Goal: Information Seeking & Learning: Learn about a topic

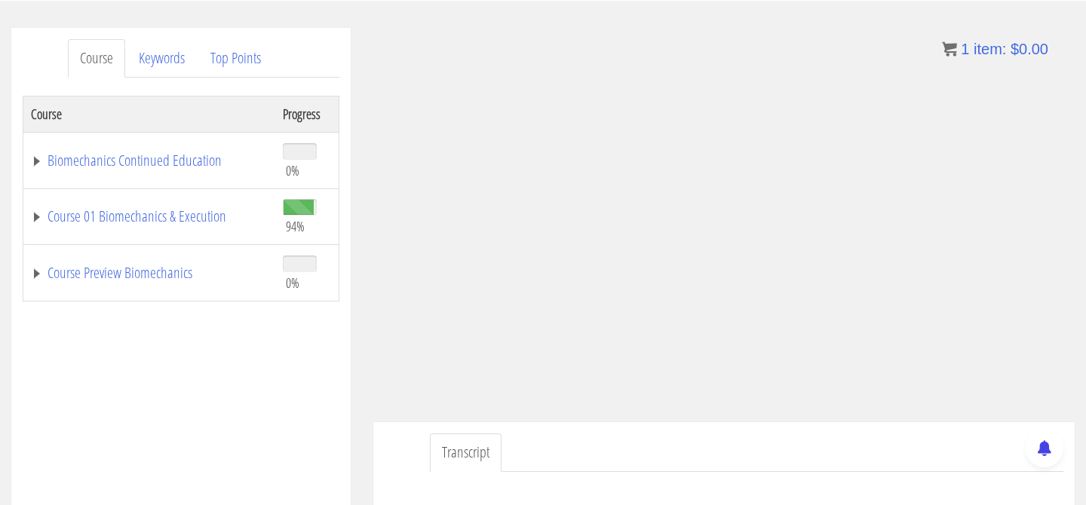
scroll to position [213, 0]
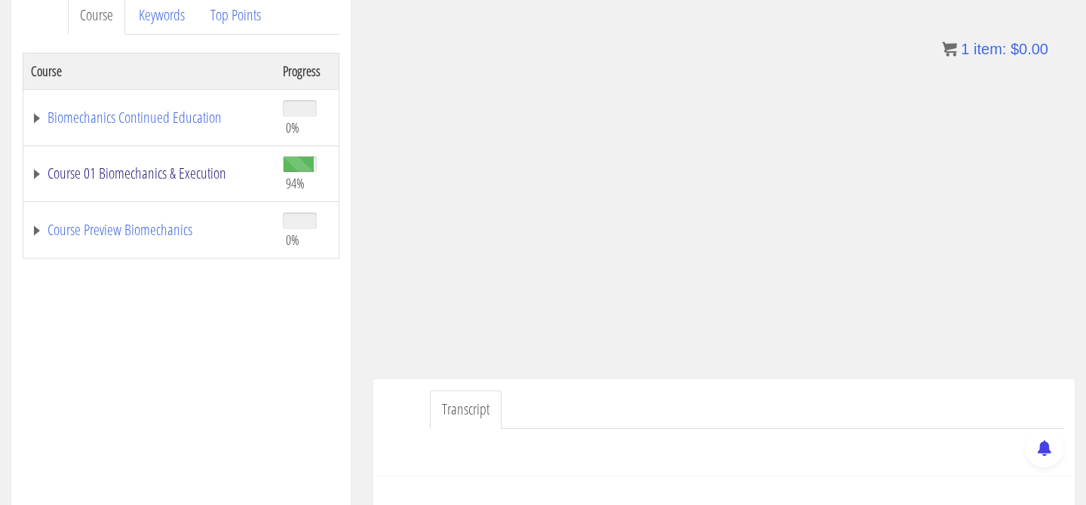
click at [35, 175] on link "Course 01 Biomechanics & Execution" at bounding box center [149, 173] width 237 height 15
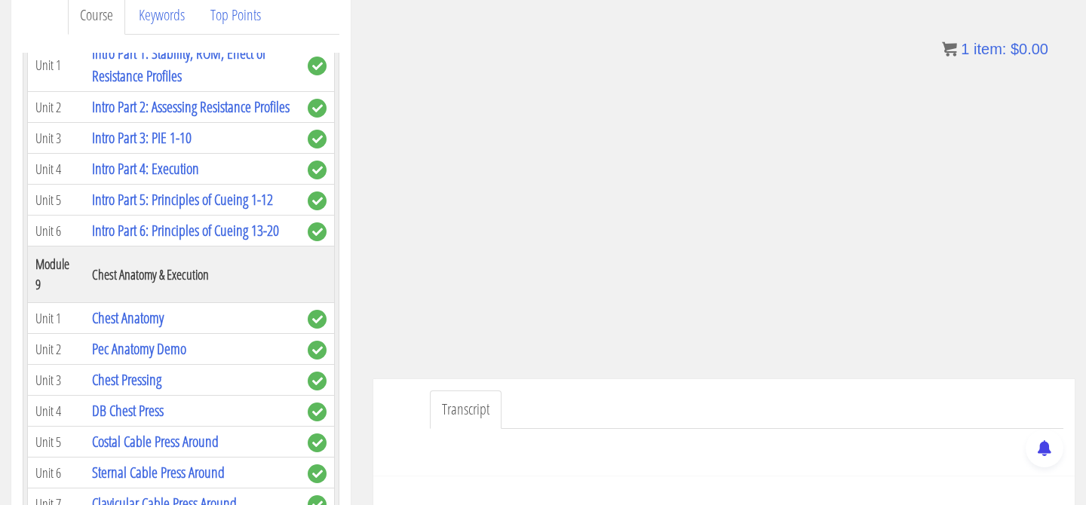
scroll to position [2366, 0]
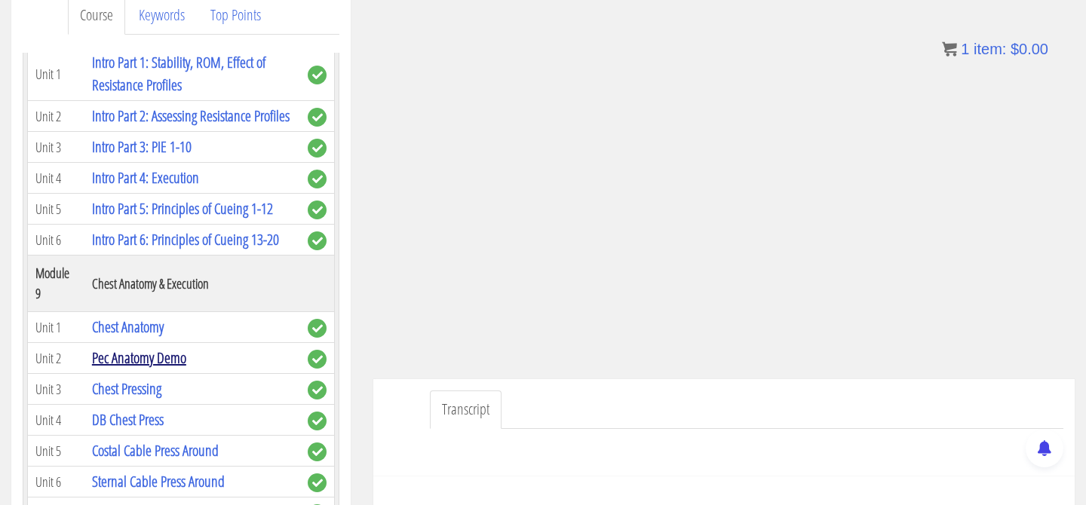
click at [161, 348] on link "Pec Anatomy Demo" at bounding box center [139, 358] width 94 height 20
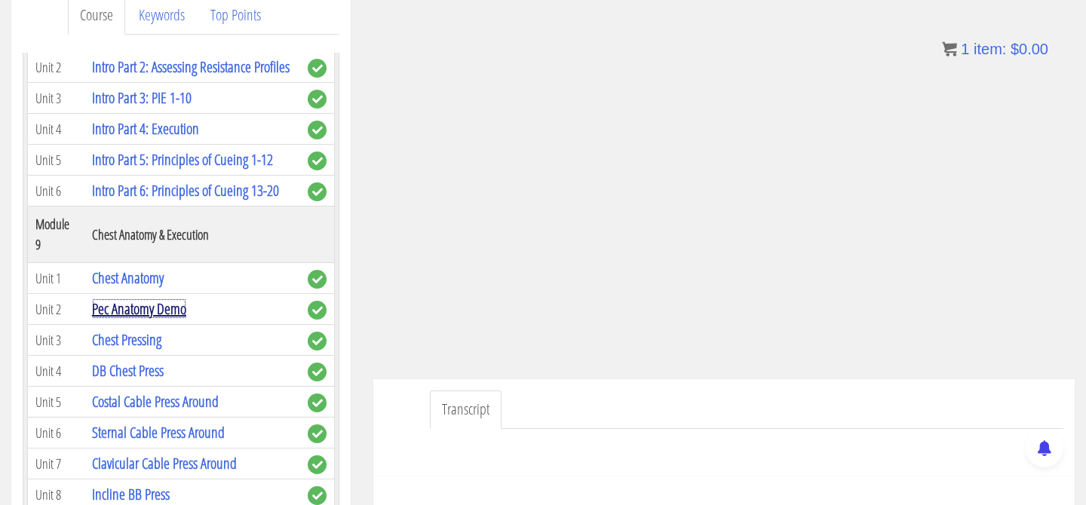
scroll to position [2416, 0]
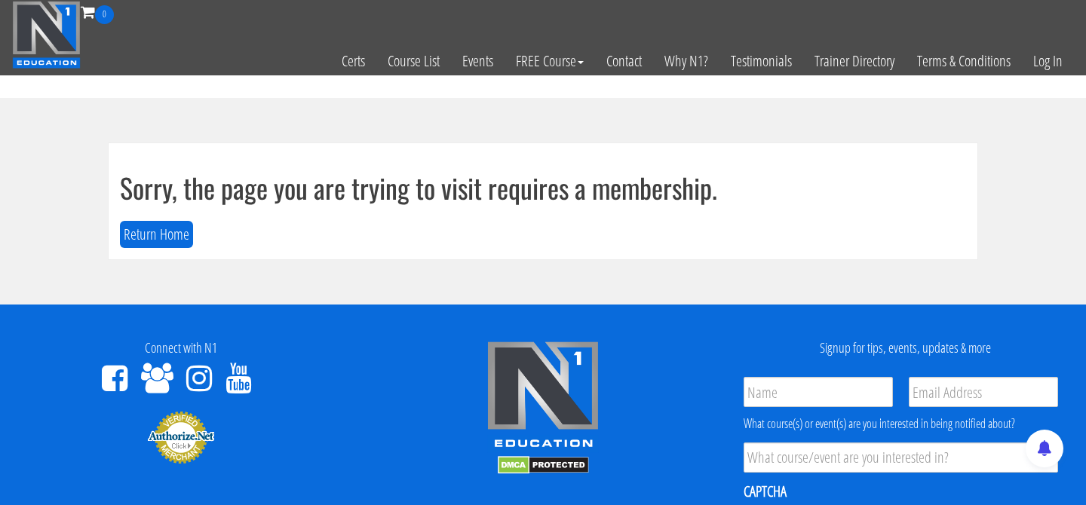
click at [157, 249] on div "Sorry, the page you are trying to visit requires a membership. Return Home" at bounding box center [543, 201] width 868 height 116
click at [159, 237] on button "Return Home" at bounding box center [156, 235] width 73 height 28
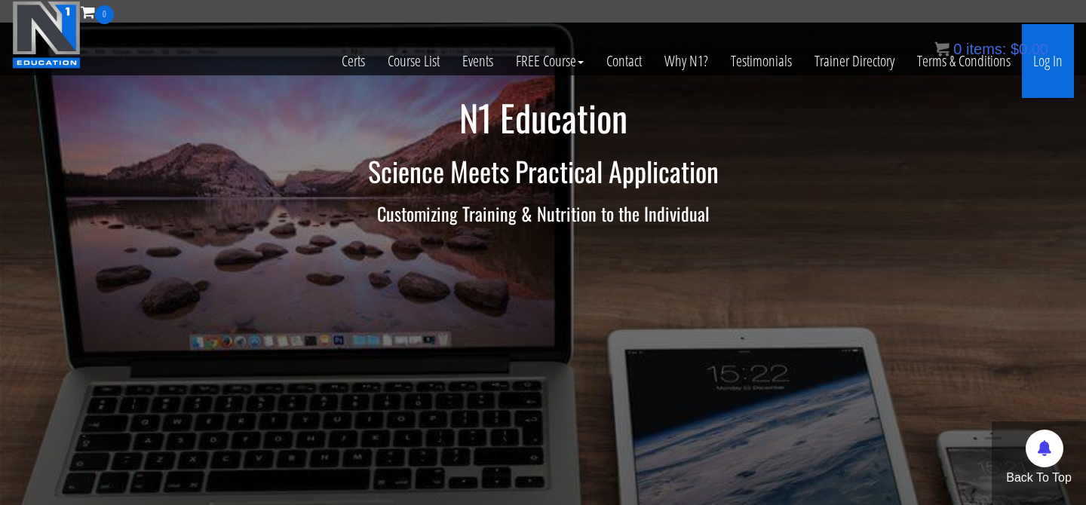
click at [1044, 64] on link "Log In" at bounding box center [1047, 61] width 52 height 74
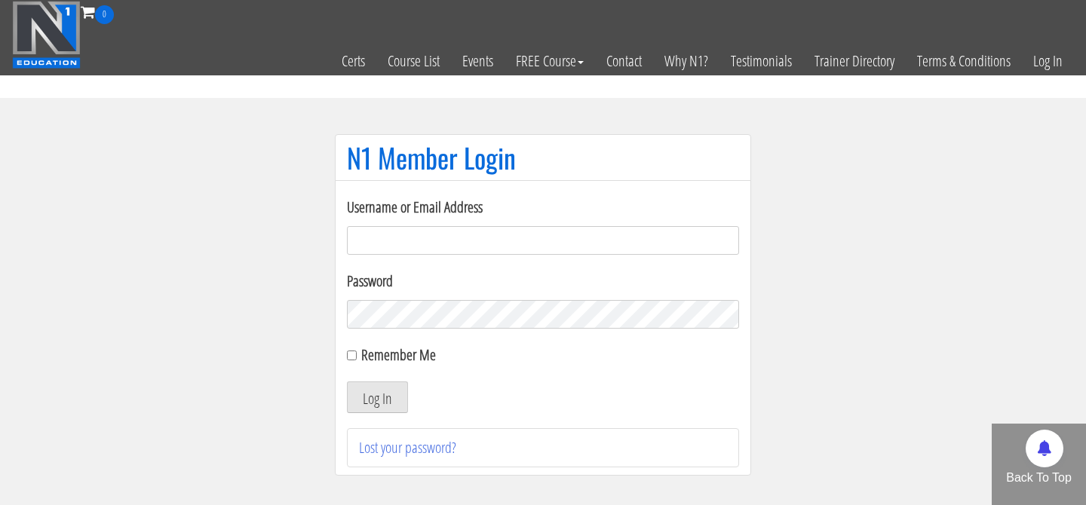
click at [510, 240] on input "Username or Email Address" at bounding box center [543, 240] width 392 height 29
type input "[EMAIL_ADDRESS][DOMAIN_NAME]"
click at [351, 360] on input "Remember Me" at bounding box center [352, 356] width 10 height 10
checkbox input "true"
click at [361, 394] on button "Log In" at bounding box center [377, 397] width 61 height 32
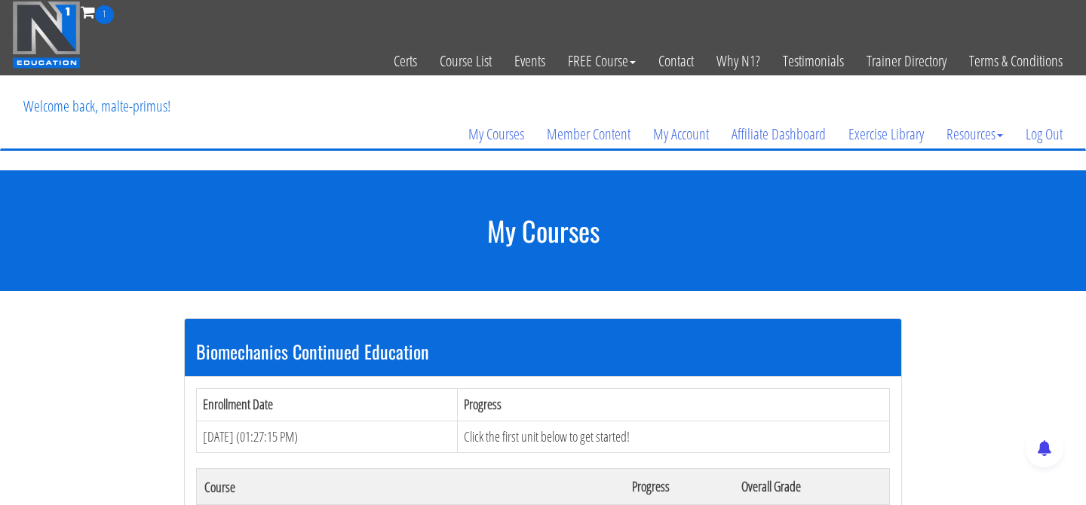
scroll to position [418, 0]
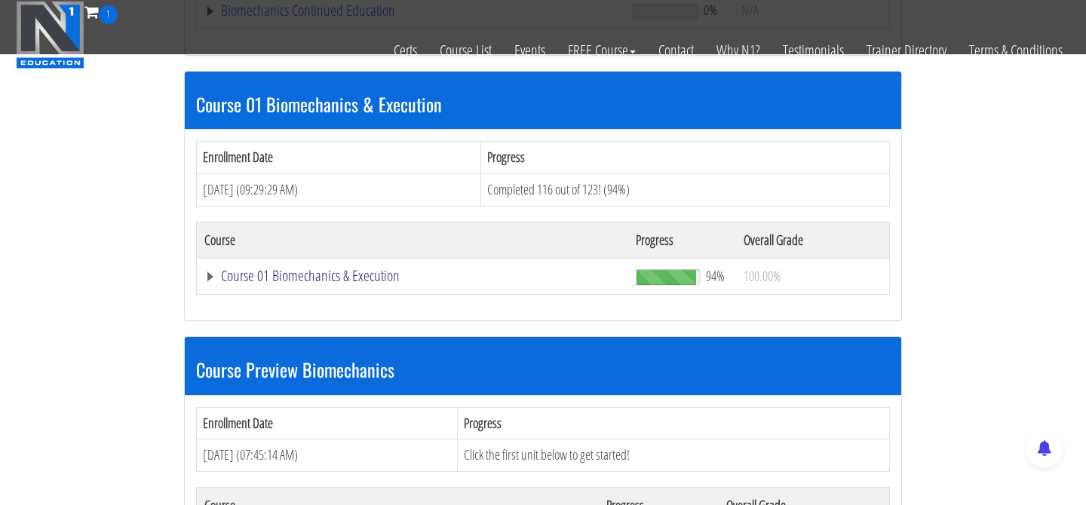
click at [325, 277] on link "Course 01 Biomechanics & Execution" at bounding box center [412, 275] width 416 height 15
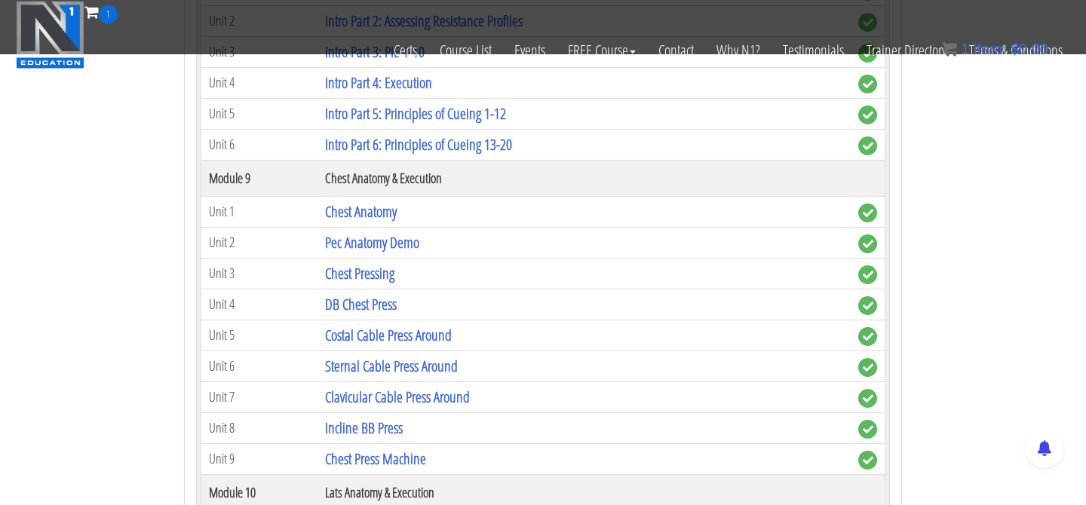
scroll to position [2513, 0]
click at [383, 243] on link "Pec Anatomy Demo" at bounding box center [372, 244] width 94 height 20
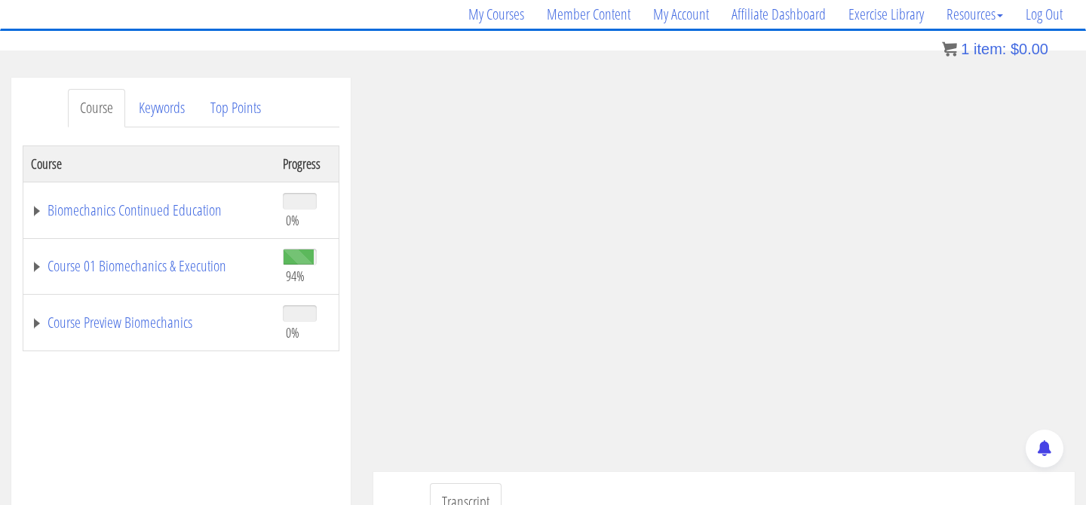
scroll to position [127, 0]
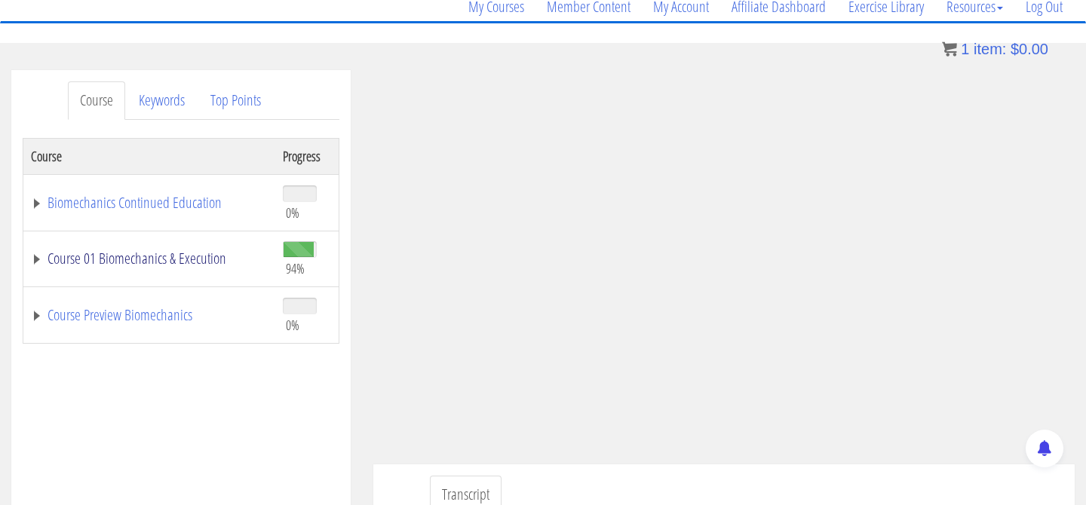
click at [36, 263] on link "Course 01 Biomechanics & Execution" at bounding box center [149, 258] width 237 height 15
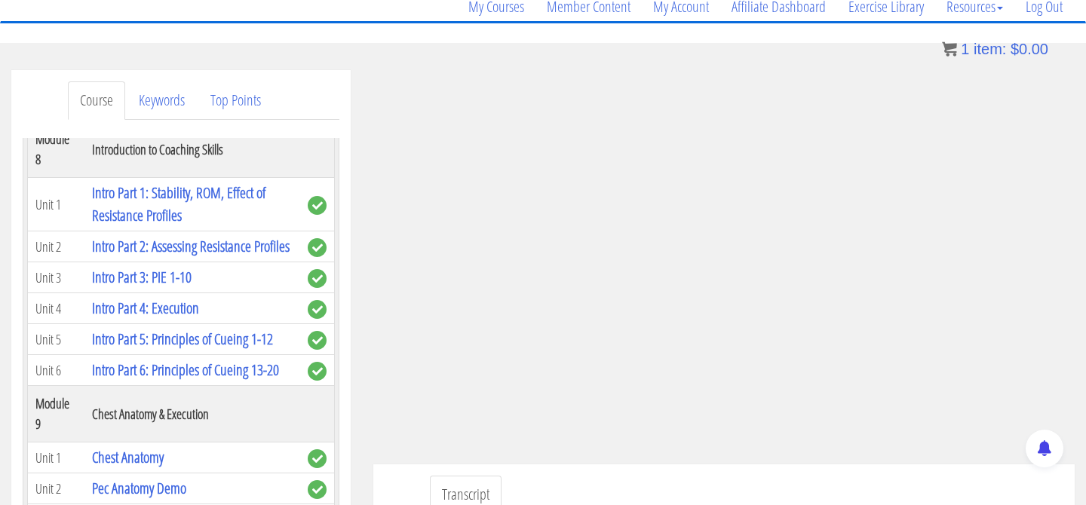
scroll to position [2347, 0]
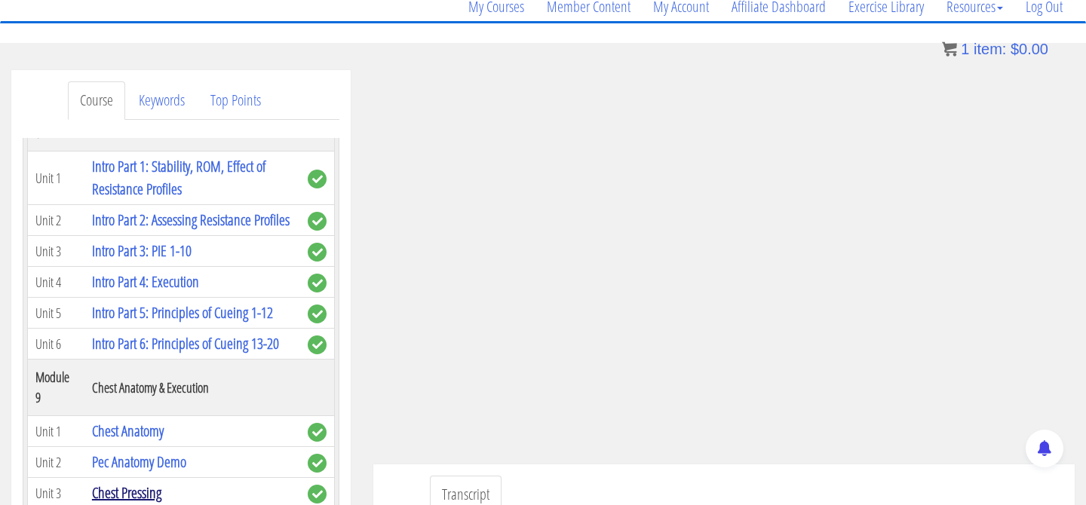
click at [133, 482] on link "Chest Pressing" at bounding box center [126, 492] width 69 height 20
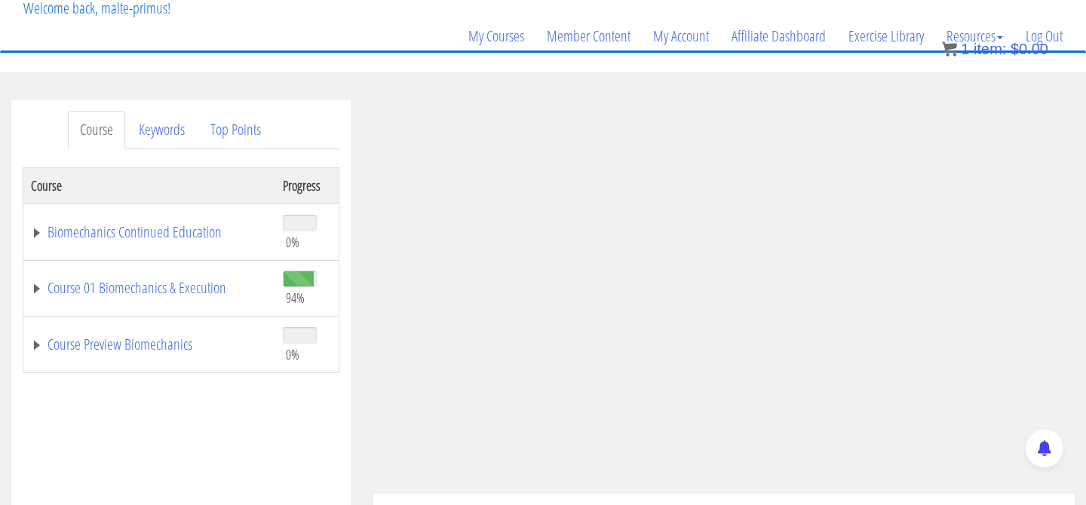
scroll to position [101, 0]
